Goal: Check status

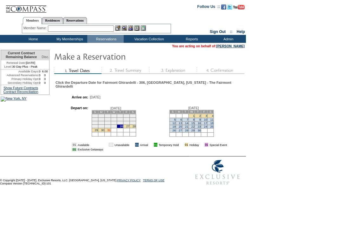
click at [110, 132] on link "31" at bounding box center [108, 130] width 3 height 3
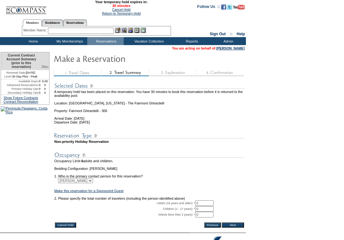
scroll to position [43, 0]
